Goal: Information Seeking & Learning: Learn about a topic

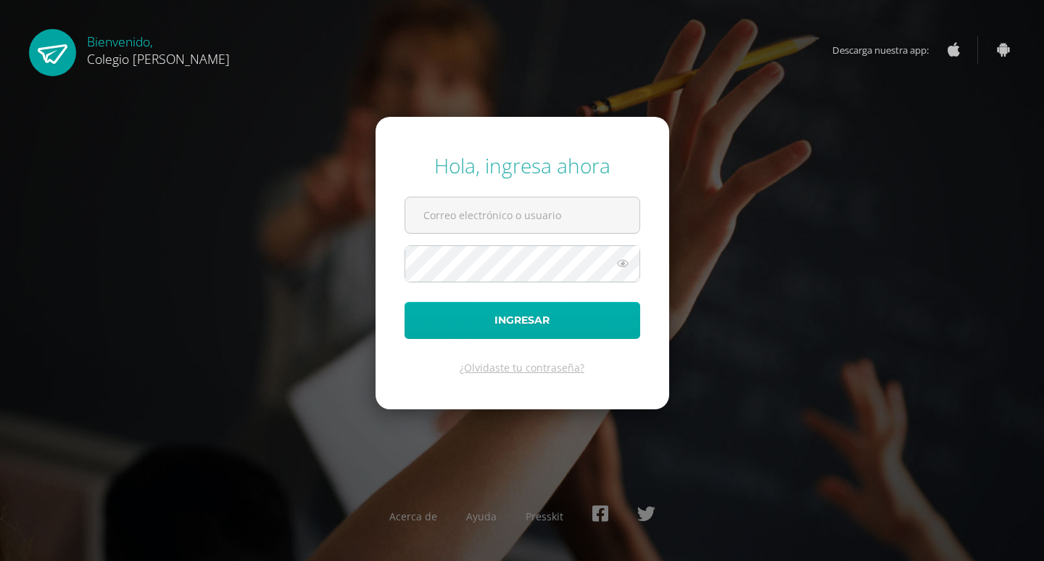
type input "COS00407@osoriosandoval.edu.gt"
click at [578, 321] on button "Ingresar" at bounding box center [523, 320] width 236 height 37
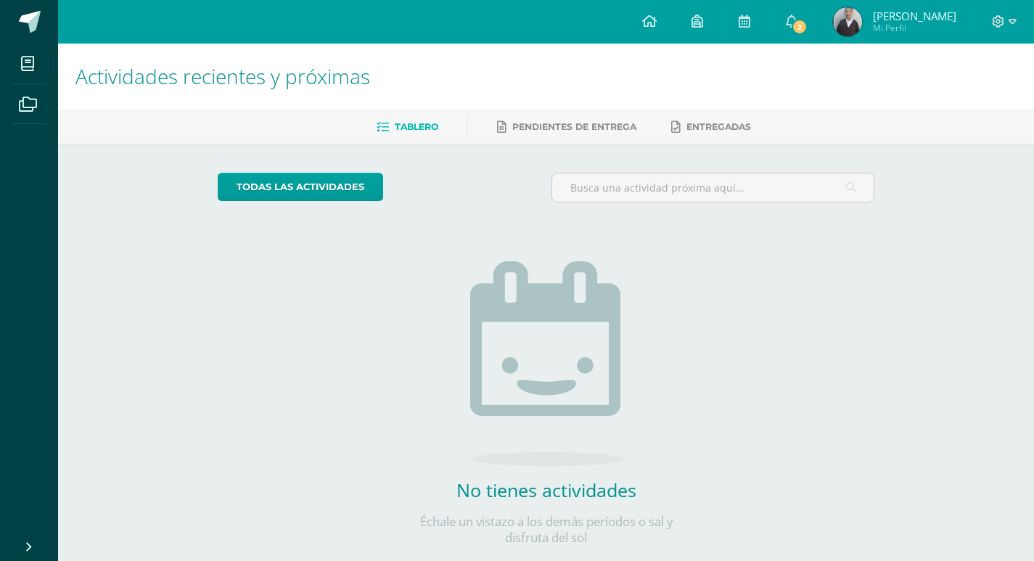
click at [782, 249] on div "todas las Actividades No tienes actividades Échale un vistazo a los demás perío…" at bounding box center [546, 368] width 714 height 448
click at [801, 24] on span "2" at bounding box center [799, 27] width 16 height 16
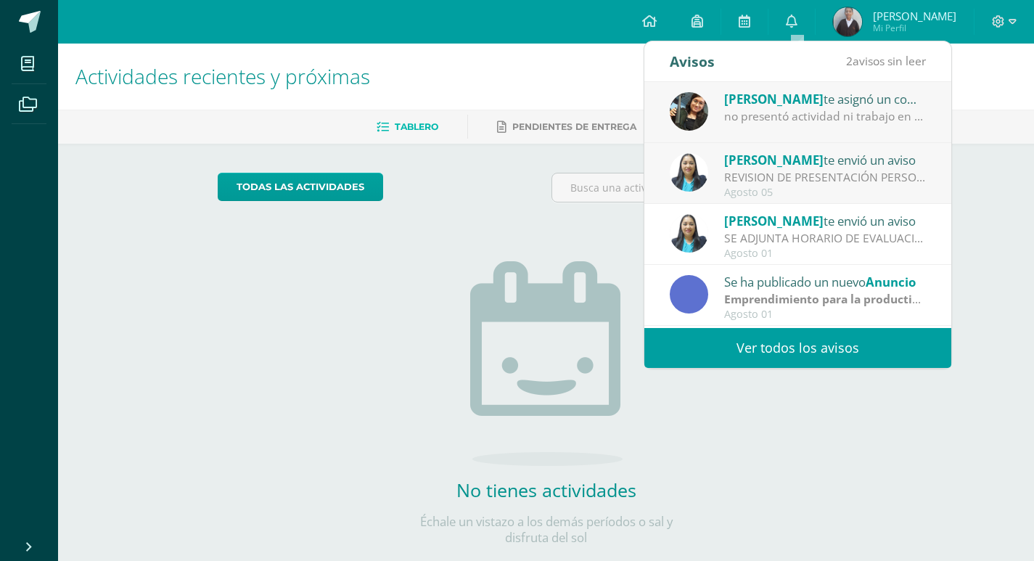
click at [804, 192] on div "Agosto 05" at bounding box center [825, 192] width 202 height 12
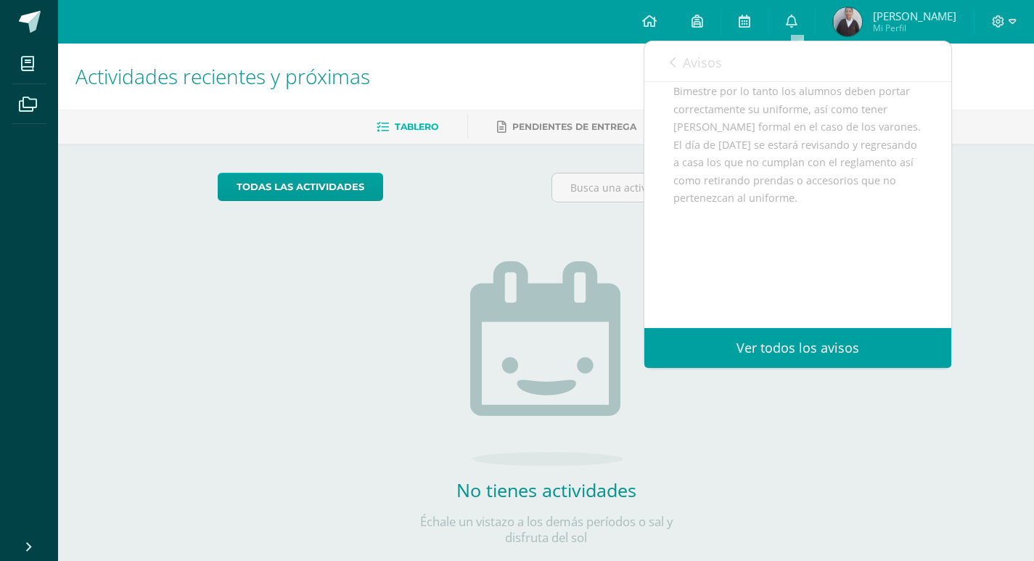
scroll to position [169, 0]
drag, startPoint x: 694, startPoint y: 56, endPoint x: 722, endPoint y: 67, distance: 30.3
click at [698, 58] on span "Avisos" at bounding box center [701, 62] width 39 height 17
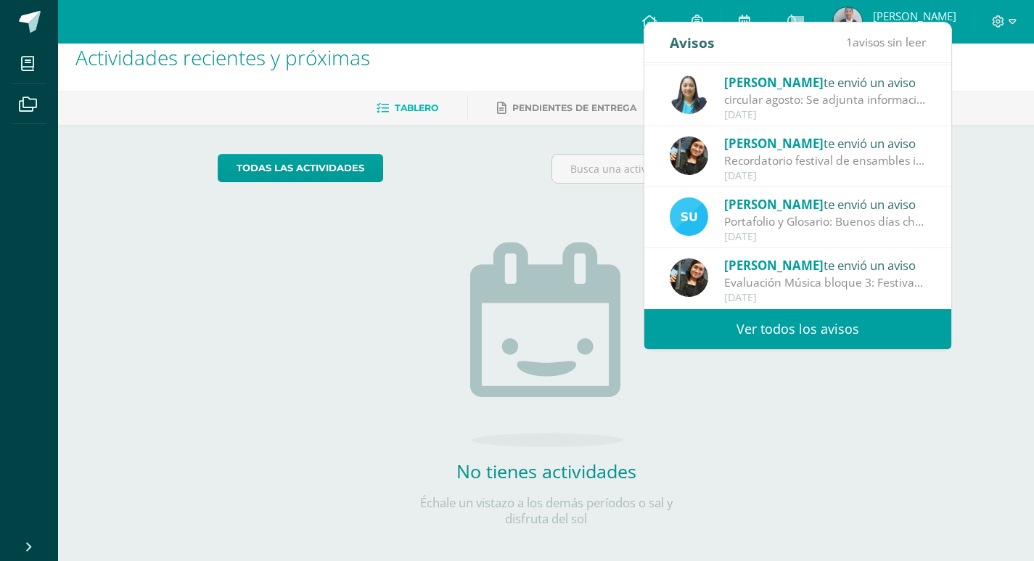
scroll to position [30, 0]
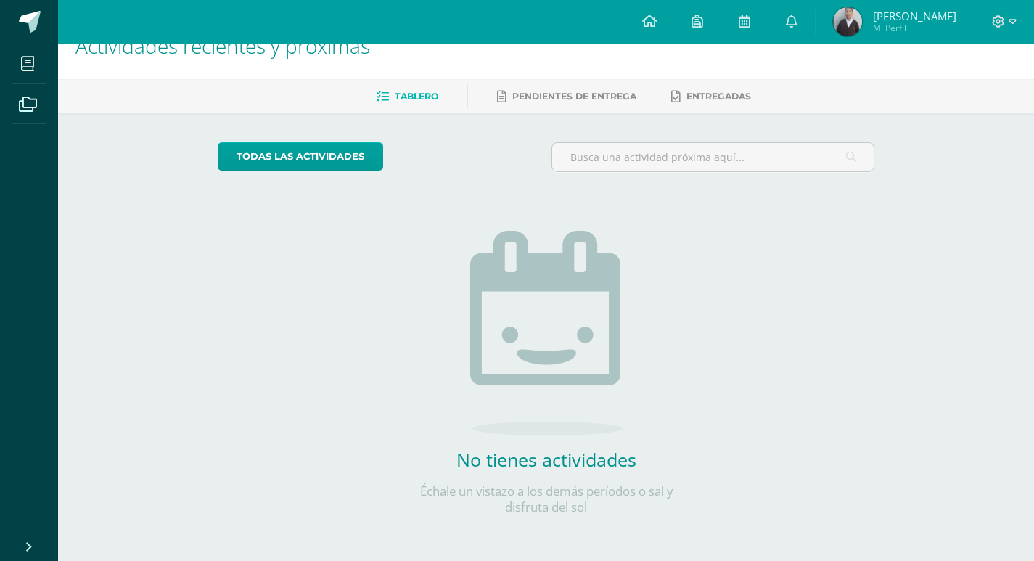
click at [352, 281] on div "todas las Actividades No tienes actividades Échale un vistazo a los demás perío…" at bounding box center [546, 337] width 714 height 448
click at [649, 38] on link at bounding box center [648, 22] width 49 height 44
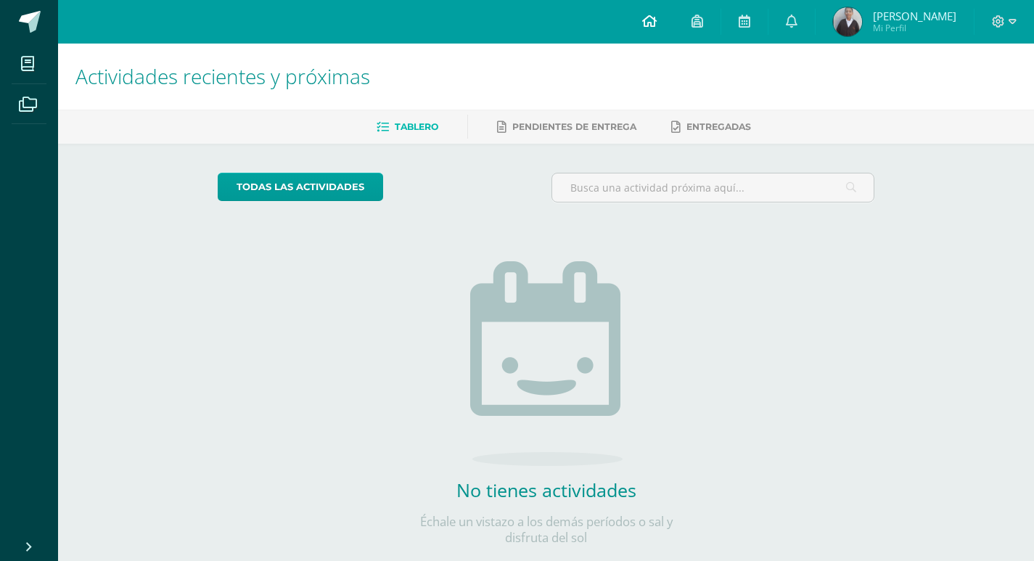
click at [650, 28] on span at bounding box center [649, 22] width 15 height 16
click at [811, 335] on div "todas las Actividades No tienes actividades Échale un vistazo a los demás perío…" at bounding box center [546, 368] width 714 height 448
click at [646, 28] on link at bounding box center [648, 22] width 49 height 44
click at [650, 22] on icon at bounding box center [649, 21] width 15 height 13
click at [659, 33] on link at bounding box center [648, 22] width 49 height 44
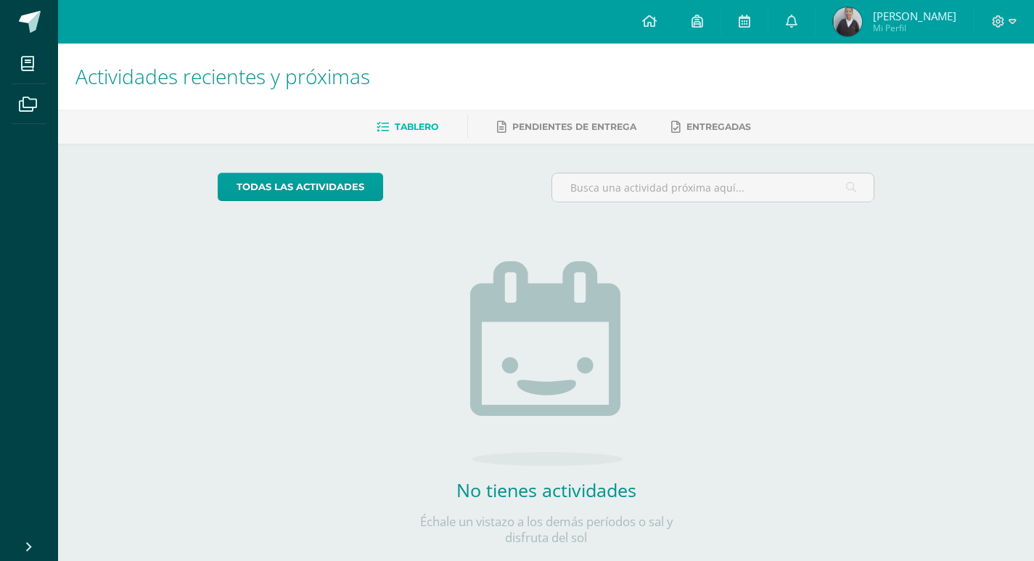
click at [655, 33] on link at bounding box center [648, 22] width 49 height 44
click at [652, 12] on link at bounding box center [648, 22] width 49 height 44
click at [651, 29] on span at bounding box center [649, 22] width 15 height 16
click at [651, 27] on icon at bounding box center [649, 21] width 15 height 13
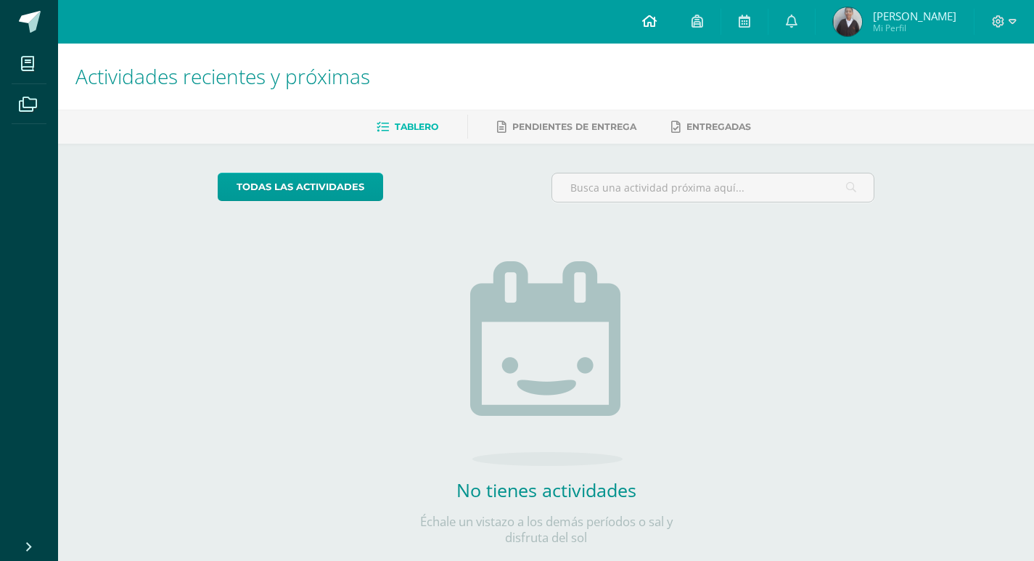
click at [656, 22] on icon at bounding box center [649, 21] width 15 height 13
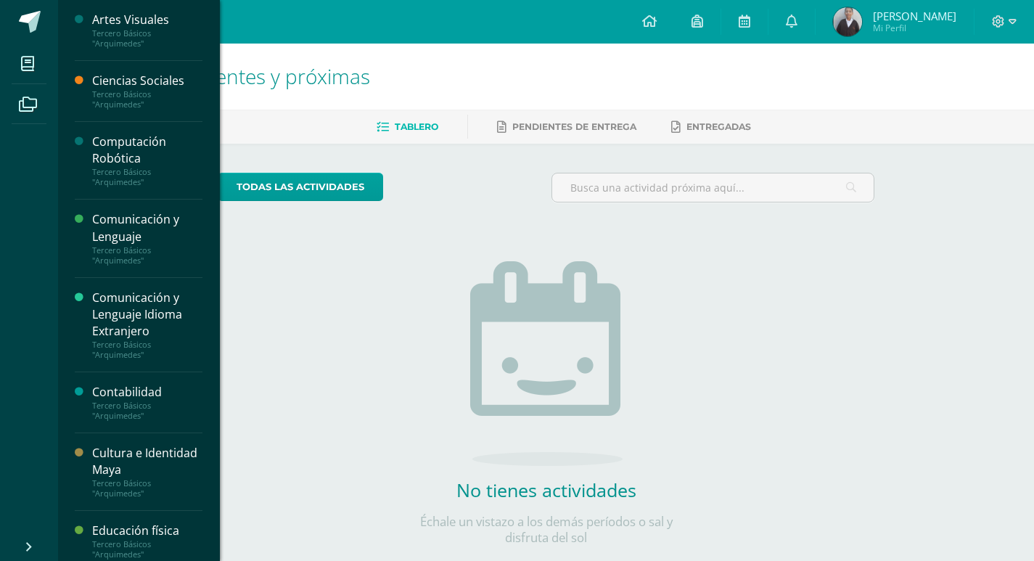
click at [139, 139] on div "Computación Robótica" at bounding box center [147, 149] width 110 height 33
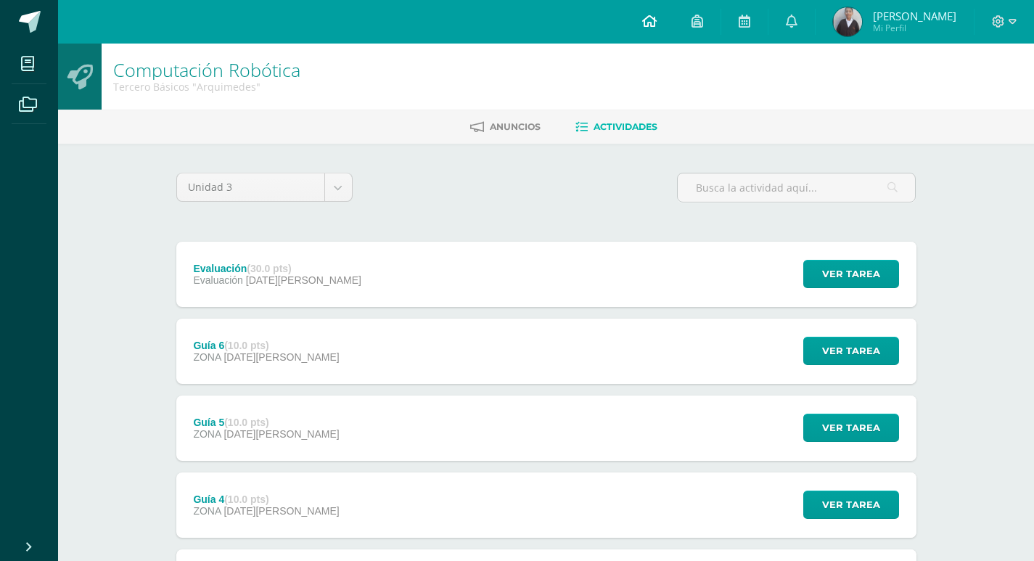
click at [645, 22] on link at bounding box center [648, 22] width 49 height 44
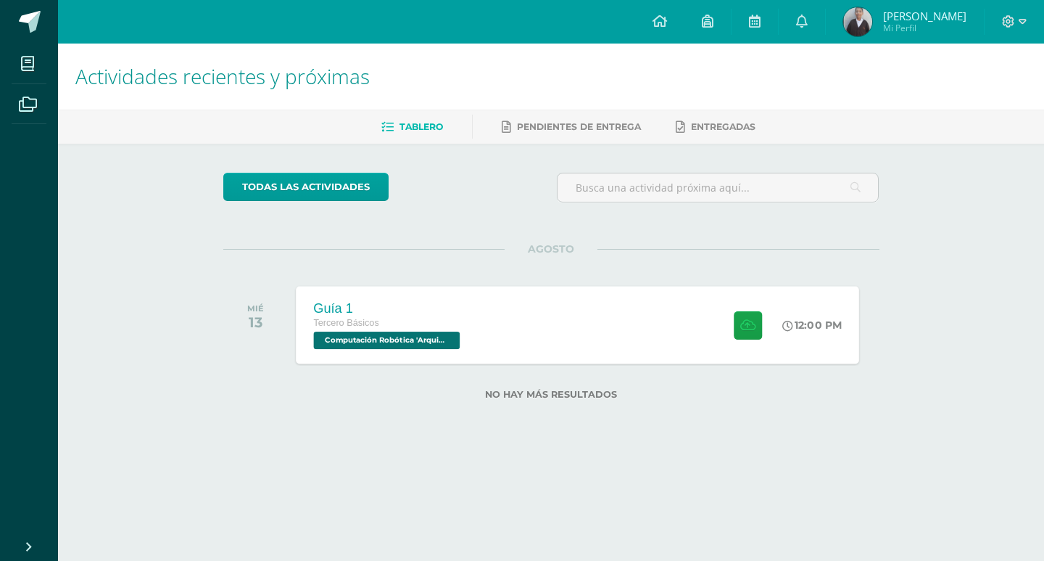
click at [472, 340] on div "Guía 1 Tercero Básicos Computación Robótica '[PERSON_NAME]'" at bounding box center [388, 325] width 185 height 78
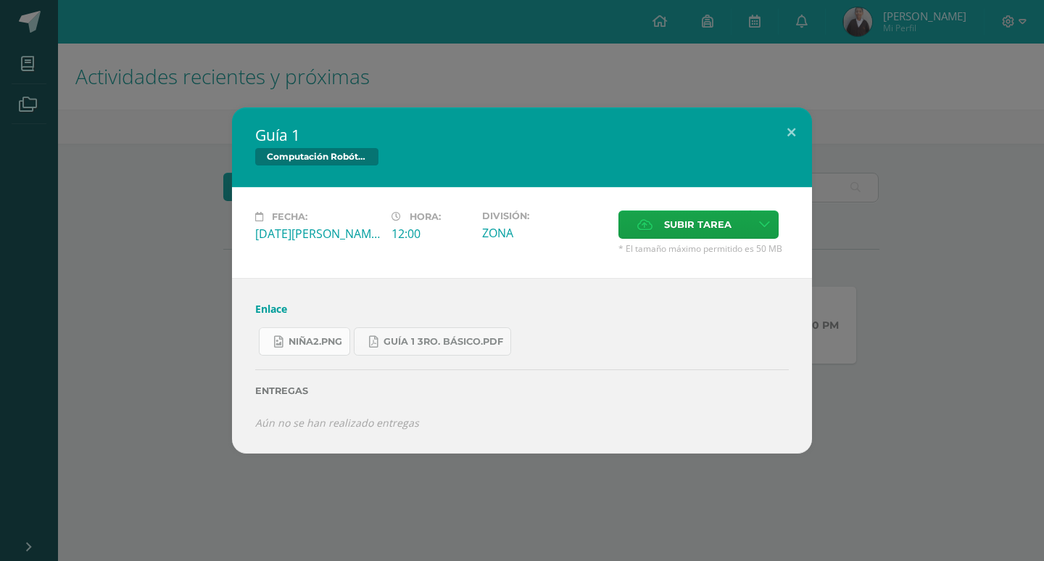
click at [326, 346] on span "niña2.png" at bounding box center [316, 342] width 54 height 12
drag, startPoint x: 322, startPoint y: 74, endPoint x: 337, endPoint y: 59, distance: 21.0
click at [326, 71] on div "Guía 1 Computación Robótica Fecha: [DATE][PERSON_NAME] Hora: 12:00 División: ZO…" at bounding box center [522, 280] width 1044 height 561
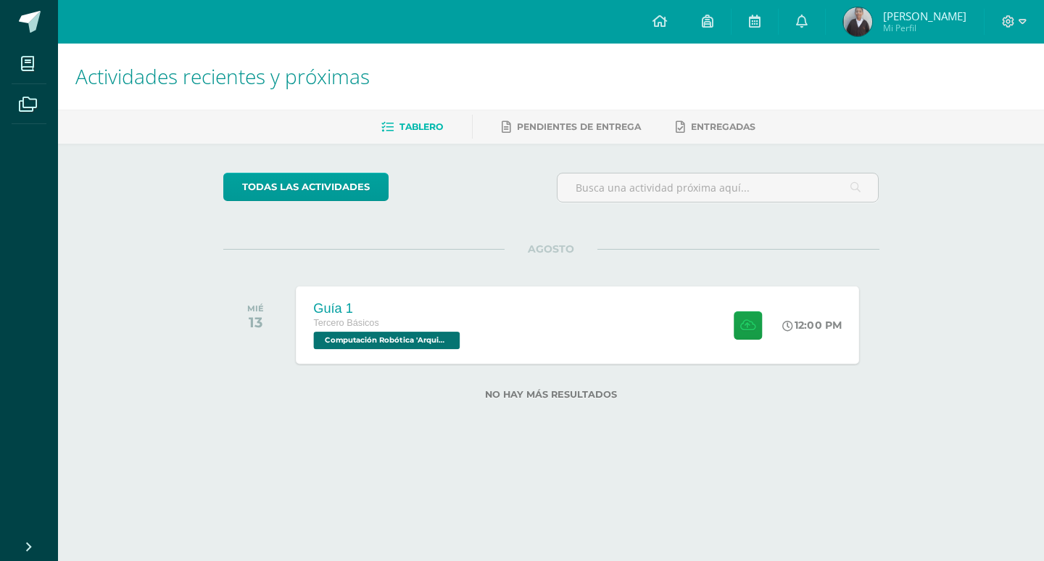
click at [617, 325] on div "Guía 1 Tercero Básicos Computación Robótica 'Arquimedes' 12:00 PM Guía 1 Comput…" at bounding box center [578, 325] width 564 height 78
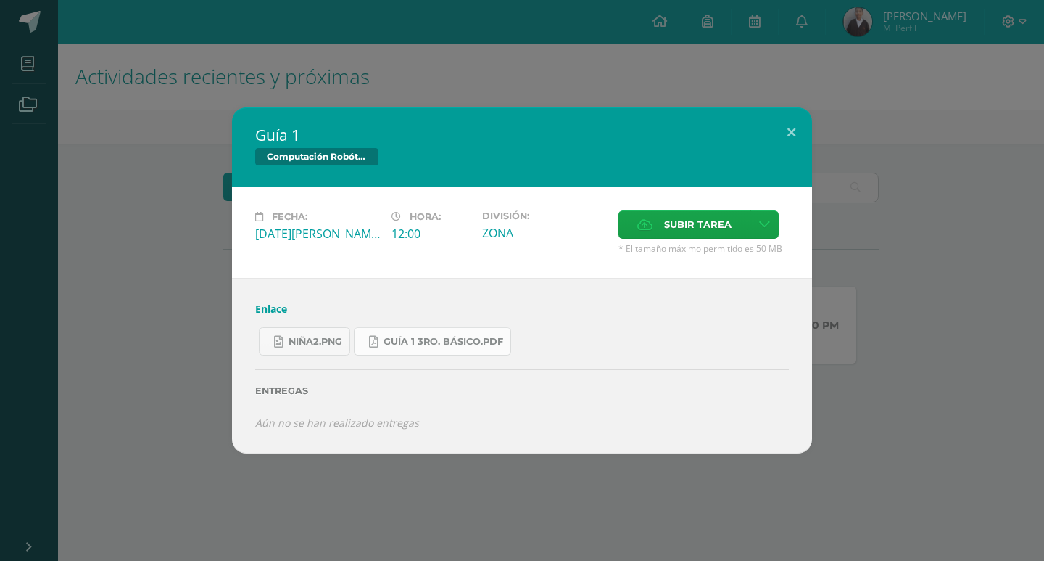
click at [434, 342] on span "Guía 1 3ro. Básico.pdf" at bounding box center [444, 342] width 120 height 12
click at [321, 332] on link "niña2.png" at bounding box center [304, 341] width 91 height 28
